Goal: Find contact information: Find contact information

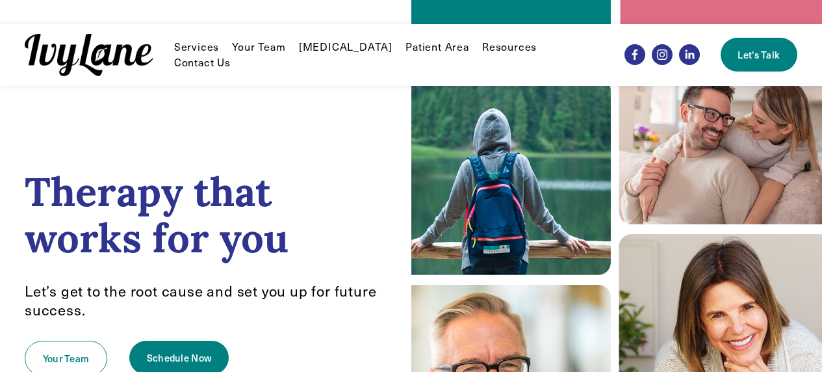
scroll to position [3, 0]
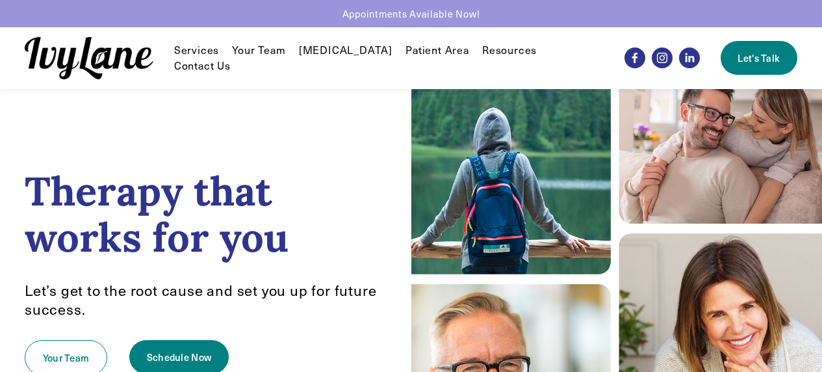
click at [245, 58] on link "Your Team" at bounding box center [258, 50] width 53 height 16
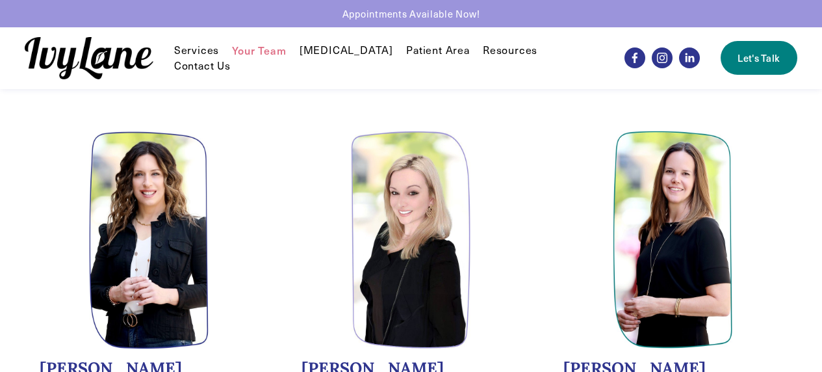
click at [231, 61] on link "Contact Us" at bounding box center [202, 66] width 57 height 16
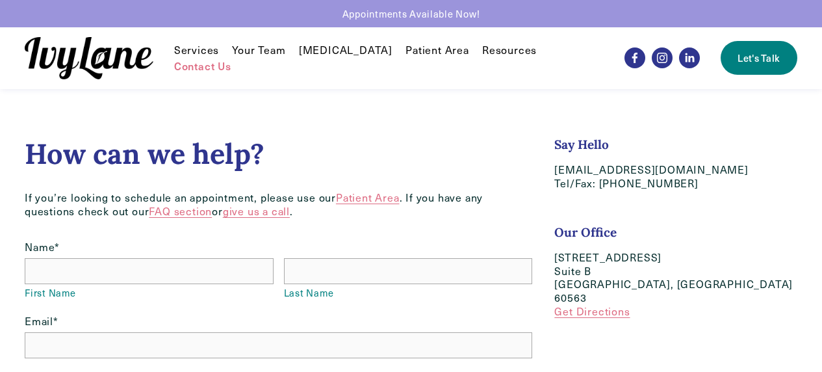
scroll to position [8, 0]
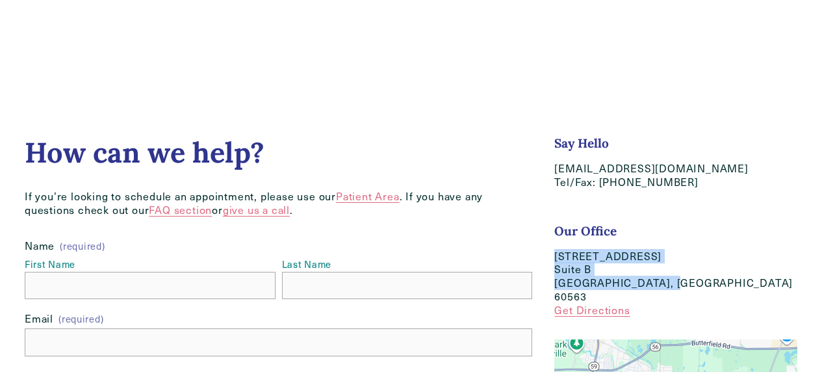
drag, startPoint x: 549, startPoint y: 254, endPoint x: 662, endPoint y: 286, distance: 116.9
click at [662, 286] on div "Say Hello hello@IvyLaneCounseling.com Tel/Fax: (630) 282-8589 Our Office 618 We…" at bounding box center [675, 231] width 265 height 192
copy p "618 West 5th Ave Suite B Naperville, IL 60563"
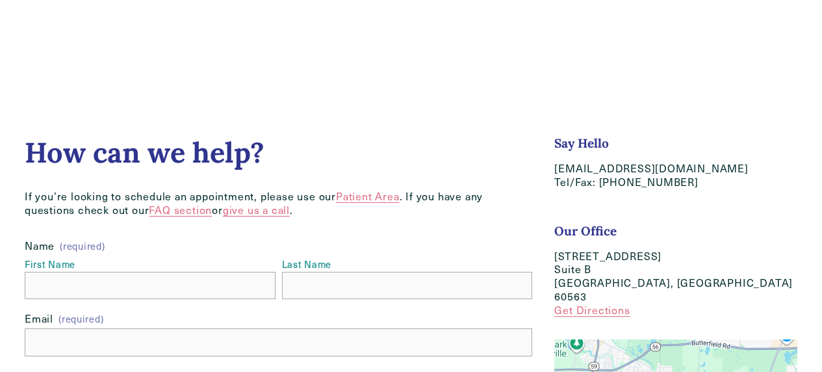
click at [706, 222] on div "Say Hello hello@IvyLaneCounseling.com Tel/Fax: (630) 282-8589 Our Office 618 We…" at bounding box center [675, 225] width 243 height 181
drag, startPoint x: 680, startPoint y: 181, endPoint x: 597, endPoint y: 183, distance: 83.2
click at [597, 183] on p "hello@IvyLaneCounseling.com Tel/Fax: (630) 282-8589" at bounding box center [675, 175] width 243 height 27
copy p "[PHONE_NUMBER]"
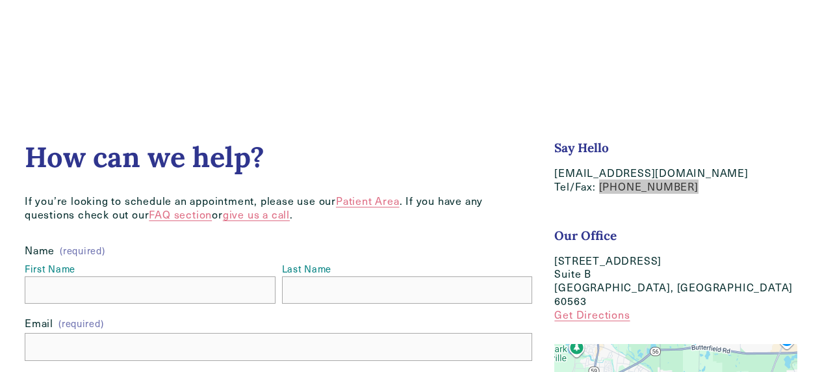
scroll to position [0, 0]
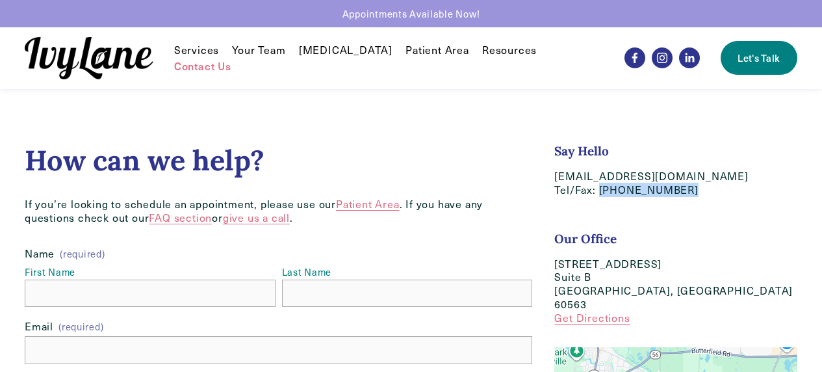
click at [99, 68] on img at bounding box center [89, 58] width 129 height 42
